Goal: Transaction & Acquisition: Obtain resource

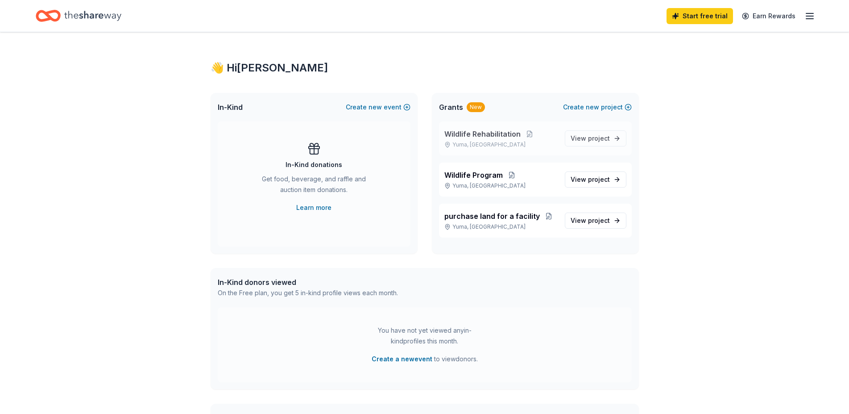
click at [495, 133] on span "Wildlife Rehabilitation" at bounding box center [483, 134] width 76 height 11
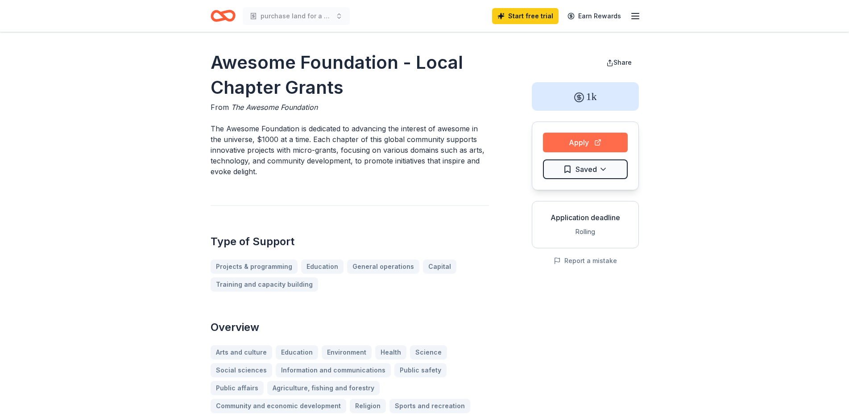
click at [578, 143] on button "Apply" at bounding box center [585, 143] width 85 height 20
click at [635, 16] on line "button" at bounding box center [635, 16] width 7 height 0
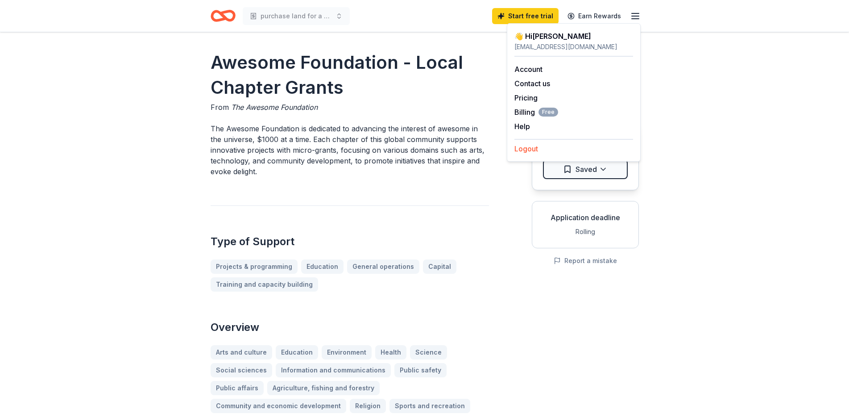
click at [530, 151] on button "Logout" at bounding box center [527, 148] width 24 height 11
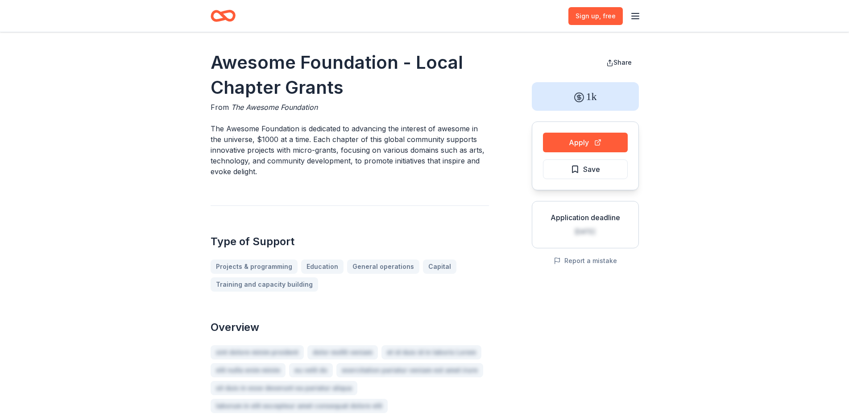
click at [639, 19] on line "button" at bounding box center [635, 19] width 7 height 0
